Goal: Find specific page/section: Find specific page/section

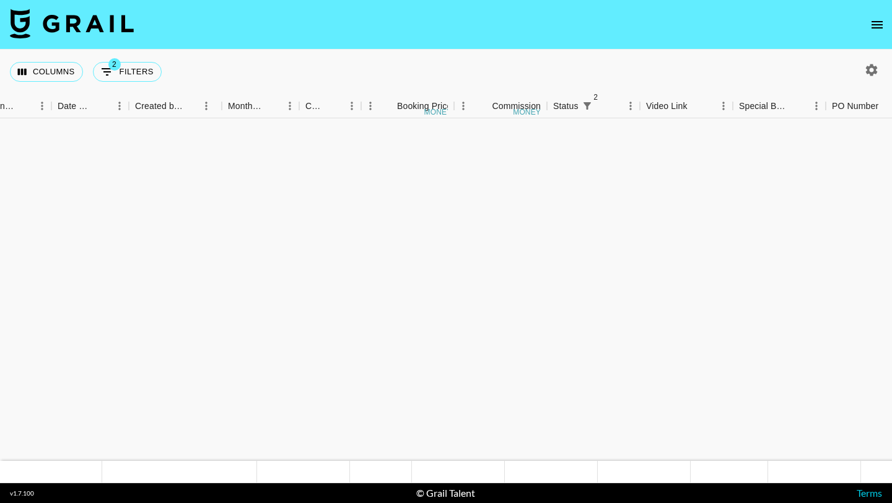
scroll to position [848, 639]
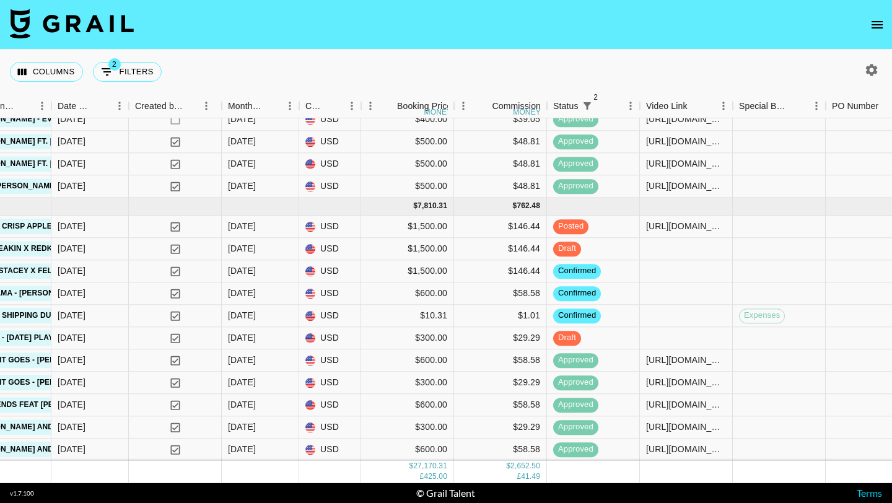
click at [875, 28] on icon "open drawer" at bounding box center [876, 24] width 11 height 7
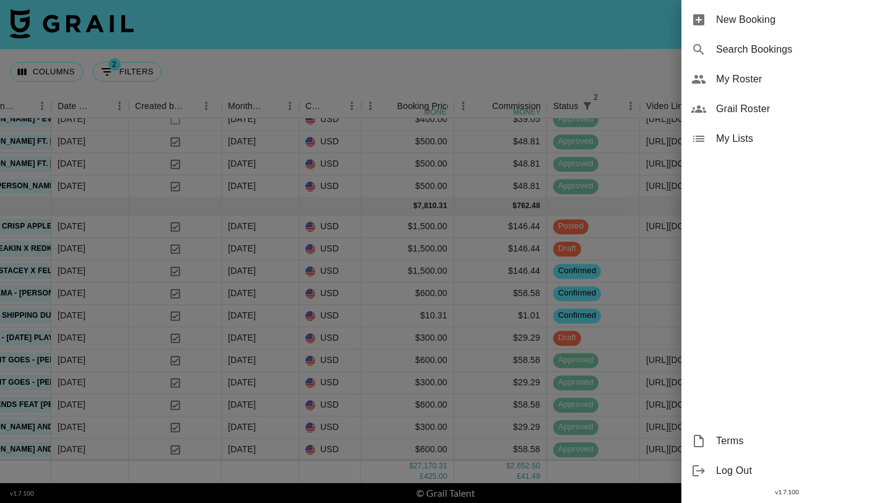
scroll to position [847, 639]
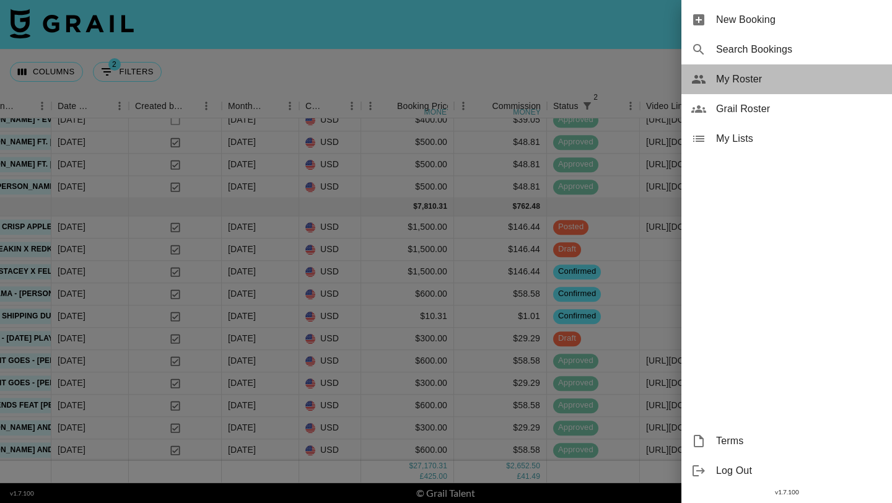
click at [723, 82] on span "My Roster" at bounding box center [799, 79] width 166 height 15
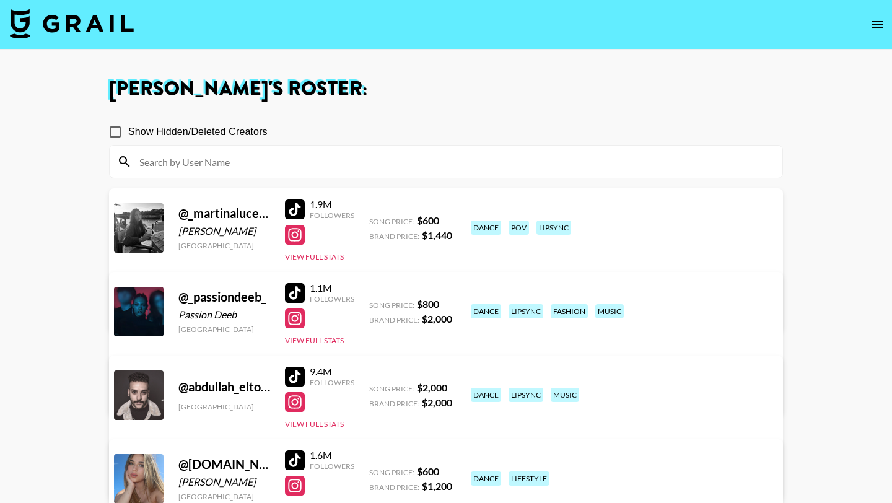
click at [329, 168] on input at bounding box center [453, 162] width 643 height 20
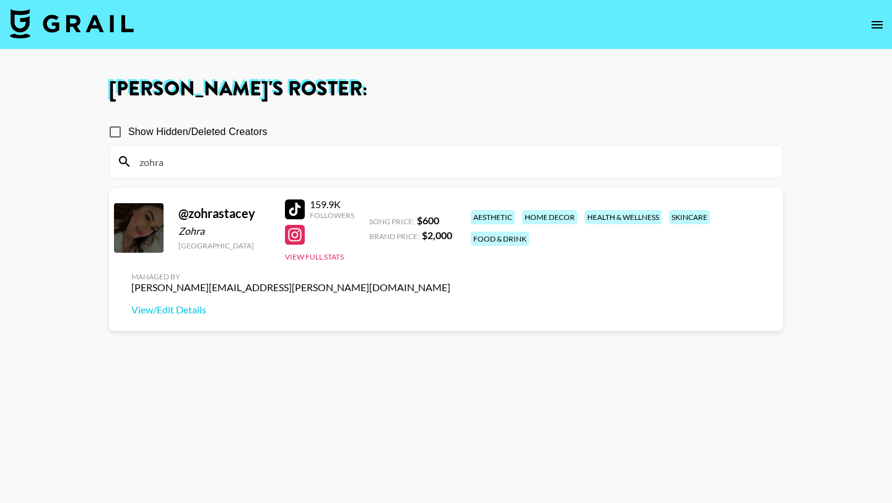
type input "zohra"
click at [292, 213] on div at bounding box center [295, 209] width 20 height 20
click at [215, 165] on input "zohra" at bounding box center [453, 162] width 643 height 20
